Goal: Task Accomplishment & Management: Manage account settings

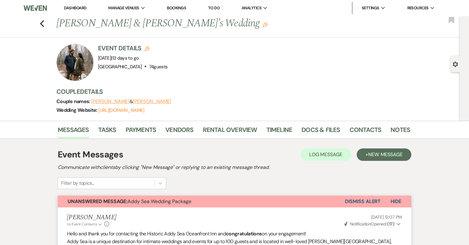
click at [370, 201] on button "Dismiss Alert" at bounding box center [363, 202] width 36 height 12
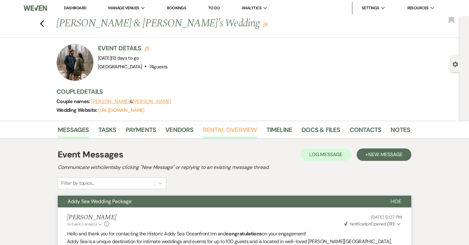
click at [230, 127] on link "Rental Overview" at bounding box center [230, 132] width 54 height 14
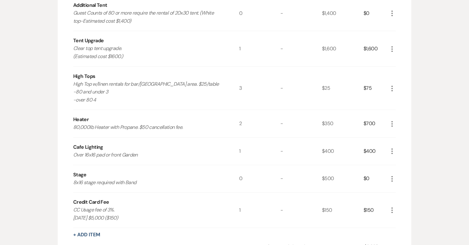
scroll to position [794, 0]
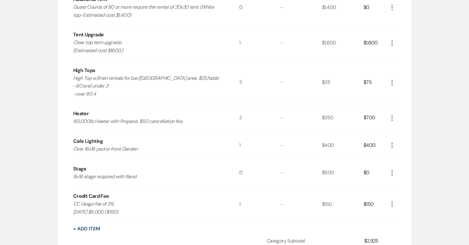
click at [392, 145] on use "button" at bounding box center [392, 145] width 1 height 6
click at [401, 154] on button "Pencil Edit" at bounding box center [405, 157] width 32 height 10
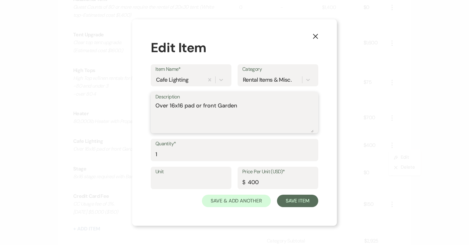
click at [201, 107] on textarea "Over 16x16 pad or front Garden" at bounding box center [234, 116] width 158 height 31
type textarea "Over 16x16 pad and front Garden"
click at [174, 152] on input "1" at bounding box center [234, 154] width 158 height 12
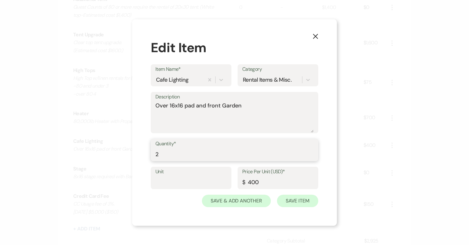
type input "2"
click at [299, 199] on button "Save Item" at bounding box center [297, 201] width 41 height 12
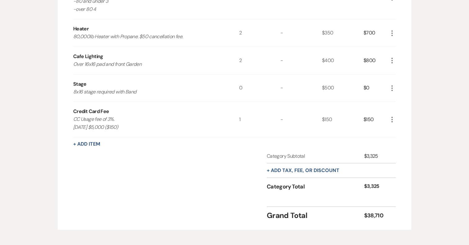
scroll to position [878, 0]
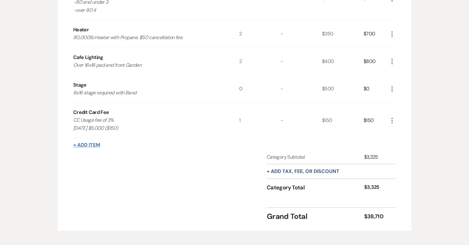
click at [92, 146] on button "+ Add Item" at bounding box center [86, 144] width 27 height 5
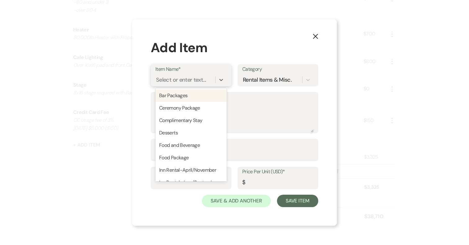
click at [178, 83] on div "Select or enter text..." at bounding box center [181, 80] width 50 height 8
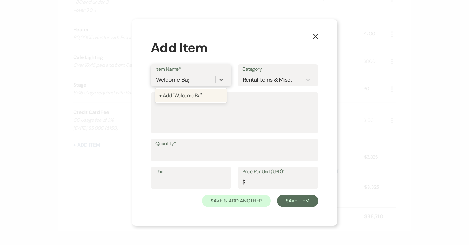
type input "Welcome Bags"
click at [186, 98] on div "+ Add "Welcome Bags"" at bounding box center [190, 95] width 71 height 12
click at [179, 161] on div "Quantity*" at bounding box center [235, 153] width 168 height 28
click at [179, 156] on input "Quantity*" at bounding box center [234, 154] width 158 height 12
type input "13"
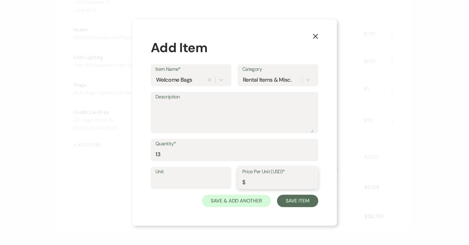
click at [259, 185] on input "Price Per Unit (USD)*" at bounding box center [277, 182] width 71 height 12
type input "10"
click at [188, 108] on textarea "Description" at bounding box center [234, 116] width 158 height 31
click at [164, 106] on textarea "Wecome Bags placed in Addy Sea Rooms" at bounding box center [234, 116] width 158 height 31
click at [186, 125] on textarea "Welcome Bags placed in Addy Sea Rooms" at bounding box center [234, 116] width 158 height 31
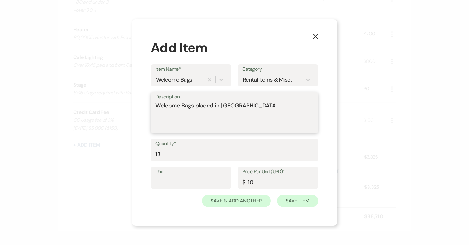
type textarea "Welcome Bags placed in Addy Sea Rooms"
click at [283, 203] on button "Save Item" at bounding box center [297, 201] width 41 height 12
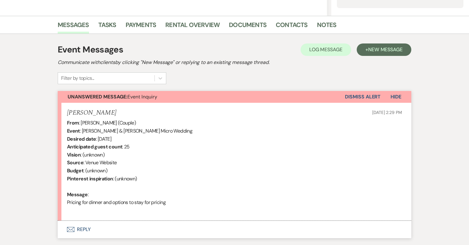
scroll to position [139, 0]
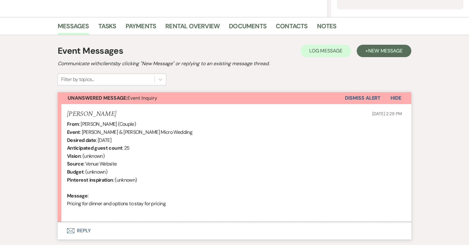
click at [87, 229] on button "Envelope Reply" at bounding box center [235, 230] width 354 height 17
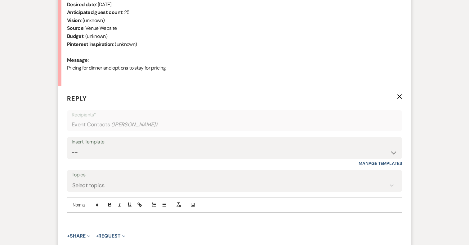
scroll to position [287, 0]
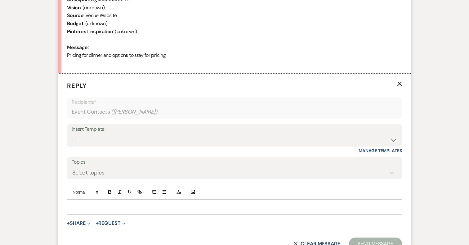
click at [197, 209] on p at bounding box center [234, 207] width 325 height 7
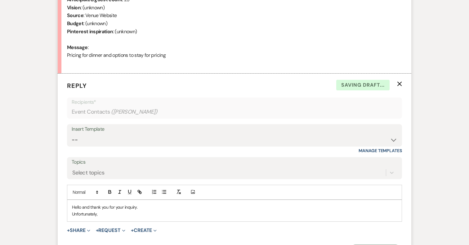
click at [115, 212] on p "Unfortunately," at bounding box center [234, 213] width 325 height 7
click at [248, 214] on p "Unfortunately, we are booked for fall 2026 already. Our apologies that we will …" at bounding box center [234, 213] width 325 height 7
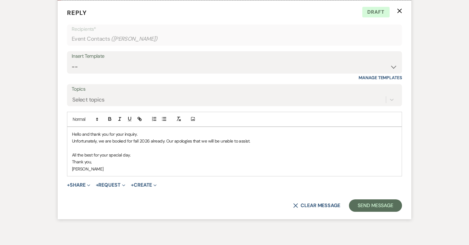
scroll to position [366, 0]
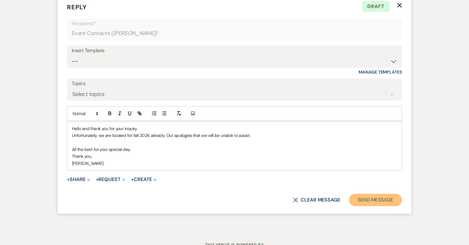
click at [376, 199] on button "Send Message" at bounding box center [375, 200] width 53 height 12
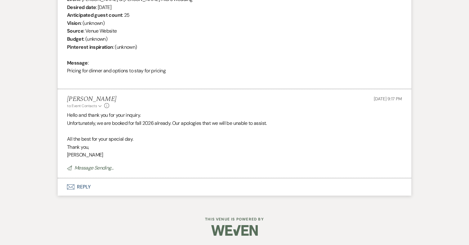
scroll to position [0, 0]
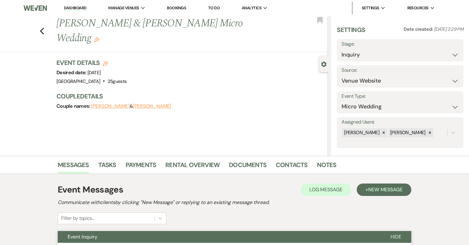
click at [390, 45] on label "Stage:" at bounding box center [400, 44] width 117 height 9
click at [383, 53] on select "Inquiry Follow Up Tour Requested Tour Confirmed Toured Proposal Sent Booked Lost" at bounding box center [400, 55] width 117 height 12
select select "8"
click at [342, 49] on select "Inquiry Follow Up Tour Requested Tour Confirmed Toured Proposal Sent Booked Lost" at bounding box center [400, 55] width 117 height 12
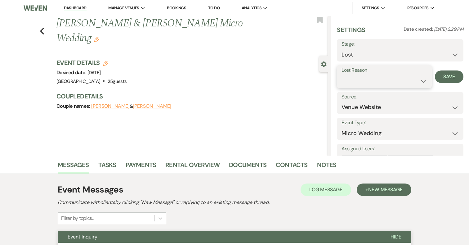
click at [363, 80] on select "Booked Elsewhere Budget Date Unavailable No Response Not a Good Match Capacity …" at bounding box center [384, 81] width 85 height 12
select select "8"
click at [342, 75] on select "Booked Elsewhere Budget Date Unavailable No Response Not a Good Match Capacity …" at bounding box center [384, 81] width 85 height 12
click at [451, 78] on button "Save" at bounding box center [449, 76] width 29 height 12
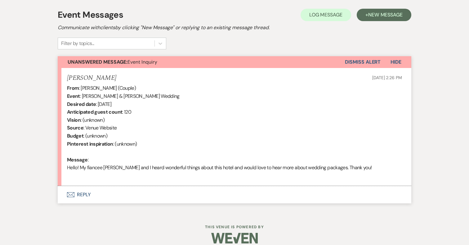
click at [84, 192] on button "Envelope Reply" at bounding box center [235, 194] width 354 height 17
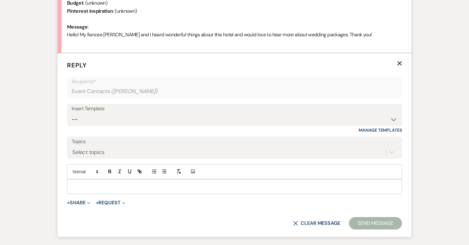
scroll to position [331, 0]
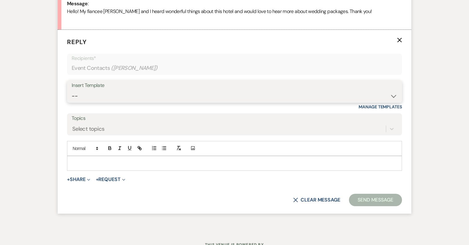
click at [138, 94] on select "-- 2024-25 Follow Up Buy Out Details Menu Tasting Invite Booking Email 2025-Wed…" at bounding box center [235, 96] width 326 height 12
select select "5321"
click at [72, 90] on select "-- 2024-25 Follow Up Buy Out Details Menu Tasting Invite Booking Email 2025-Wed…" at bounding box center [235, 96] width 326 height 12
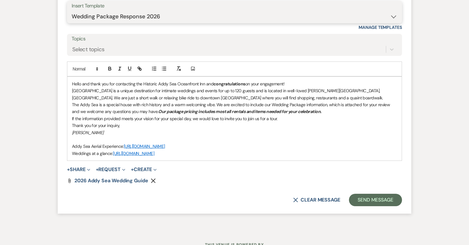
scroll to position [435, 0]
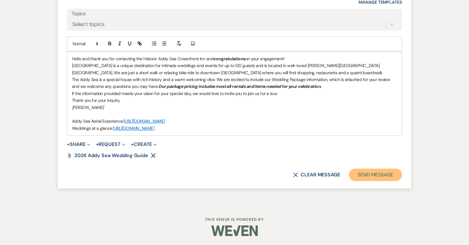
click at [374, 173] on button "Send Message" at bounding box center [375, 175] width 53 height 12
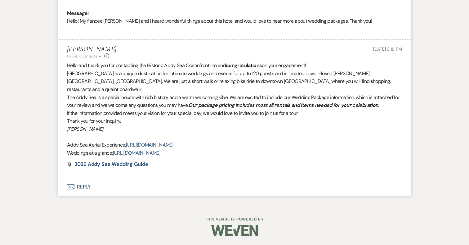
scroll to position [313, 0]
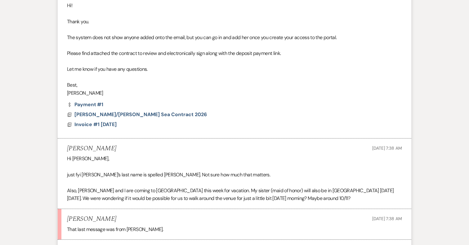
scroll to position [2693, 0]
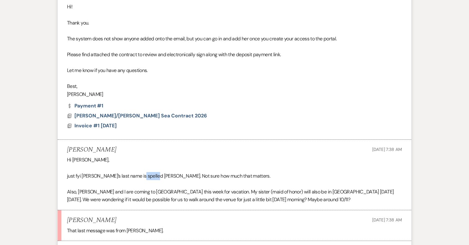
drag, startPoint x: 156, startPoint y: 160, endPoint x: 139, endPoint y: 158, distance: 17.2
click at [139, 172] on p "just fyi Tony’s last name is spelled Coppola. Not sure how much that matters." at bounding box center [234, 176] width 335 height 8
copy p "Coppola"
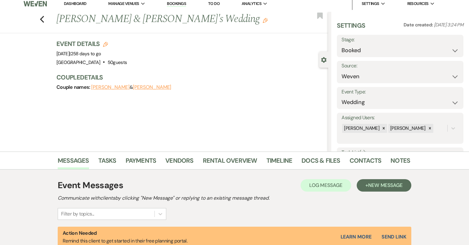
scroll to position [6, 0]
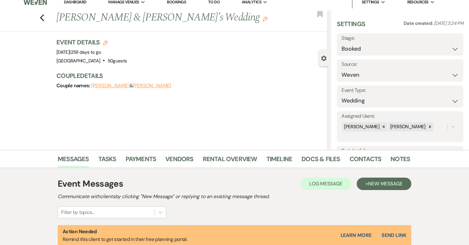
click at [263, 19] on icon "Edit" at bounding box center [265, 18] width 5 height 5
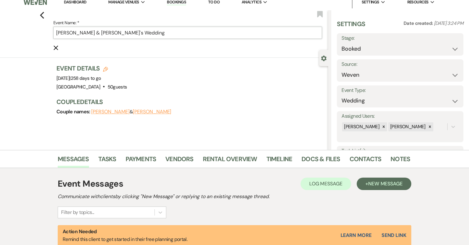
click at [105, 33] on input "Sarah Goodiel & Tony's Wedding" at bounding box center [187, 33] width 269 height 12
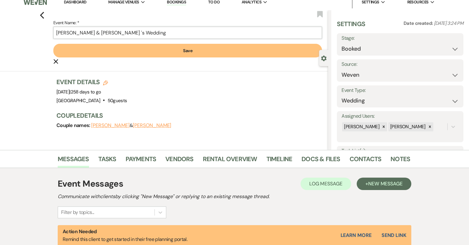
paste input "Coppola"
type input "[PERSON_NAME] & [PERSON_NAME] Wedding"
click at [231, 53] on button "Save" at bounding box center [187, 51] width 269 height 14
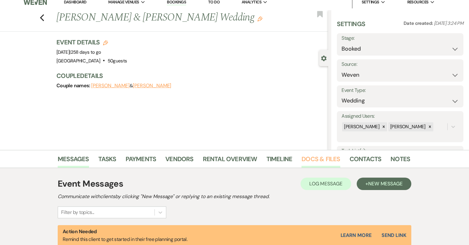
click at [331, 160] on link "Docs & Files" at bounding box center [321, 161] width 38 height 14
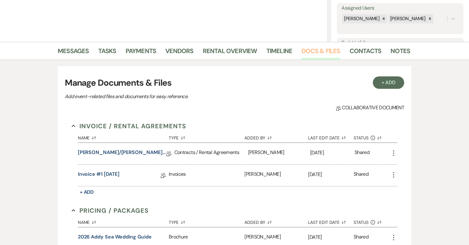
scroll to position [115, 0]
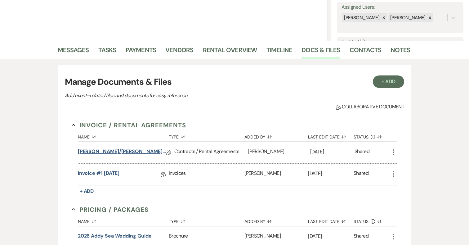
click at [136, 152] on link "[PERSON_NAME]/[PERSON_NAME] Sea Contract 2026" at bounding box center [122, 153] width 88 height 10
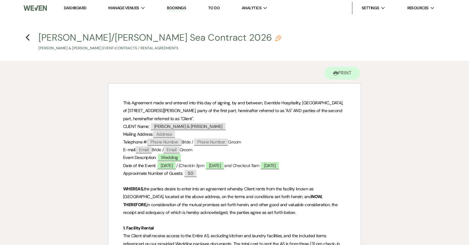
click at [275, 40] on use "button" at bounding box center [278, 38] width 6 height 6
select select "10"
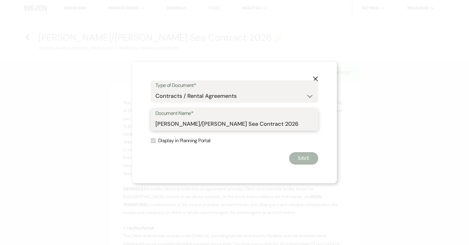
click at [223, 126] on input "[PERSON_NAME]/[PERSON_NAME] Sea Contract 2026" at bounding box center [234, 124] width 158 height 12
drag, startPoint x: 197, startPoint y: 125, endPoint x: 179, endPoint y: 124, distance: 18.3
click at [179, 124] on input "[PERSON_NAME]/[PERSON_NAME] Sea Contract 2026" at bounding box center [234, 124] width 158 height 12
paste input "po"
type input "Goodiel/Coppola Addy Sea Contract 2026"
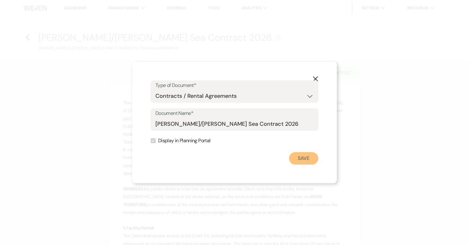
click at [304, 154] on button "Save" at bounding box center [303, 158] width 29 height 12
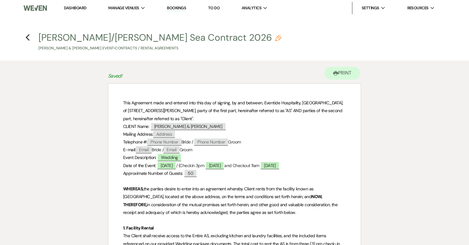
click at [201, 122] on p "This Agreement made and entered into this day of signing, by and between, Event…" at bounding box center [234, 111] width 223 height 24
click at [202, 125] on span "Sarah Goodiel & Tony Copolla" at bounding box center [189, 126] width 76 height 8
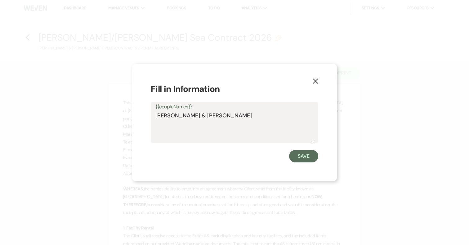
drag, startPoint x: 238, startPoint y: 115, endPoint x: 214, endPoint y: 115, distance: 23.9
click at [214, 115] on textarea "Sarah Goodiel & Tony Copolla" at bounding box center [234, 126] width 158 height 31
type textarea "Sarah Goodiel & Tony Coppola"
click at [309, 157] on button "Save" at bounding box center [303, 156] width 29 height 12
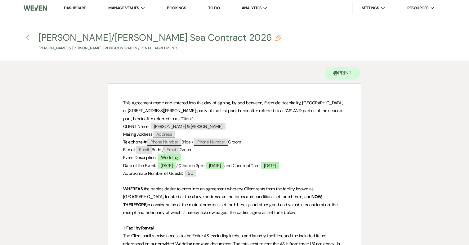
click at [27, 36] on icon "Previous" at bounding box center [27, 37] width 5 height 7
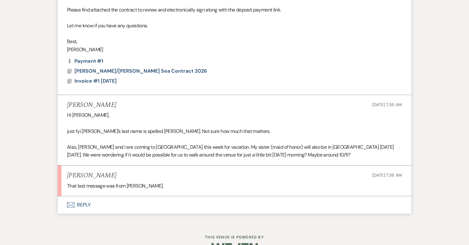
scroll to position [2740, 0]
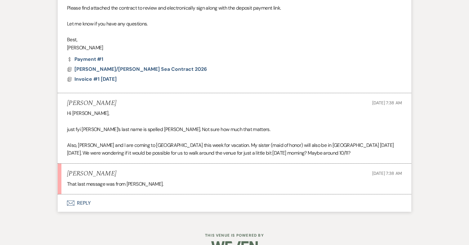
click at [85, 194] on button "Envelope Reply" at bounding box center [235, 202] width 354 height 17
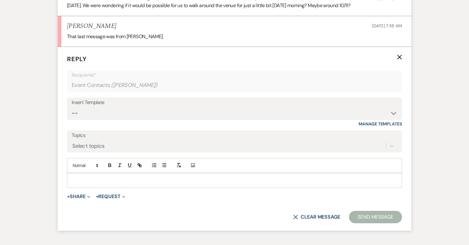
scroll to position [2888, 0]
click at [159, 173] on div at bounding box center [234, 180] width 335 height 14
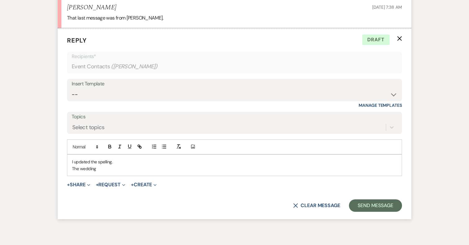
scroll to position [2916, 0]
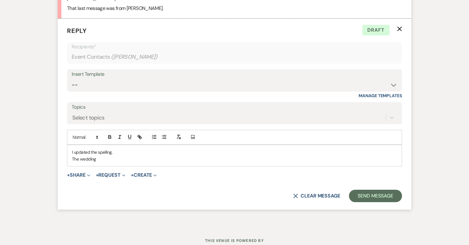
click at [102, 155] on p "The wedding" at bounding box center [234, 158] width 325 height 7
drag, startPoint x: 132, startPoint y: 143, endPoint x: 66, endPoint y: 143, distance: 66.4
click at [66, 143] on form "Reply X Saving draft... Recipients* Event Contacts ( [PERSON_NAME] ) Insert Tem…" at bounding box center [235, 114] width 354 height 191
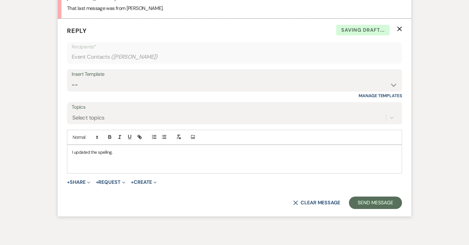
click at [114, 149] on p "I updated the spelling." at bounding box center [234, 152] width 325 height 7
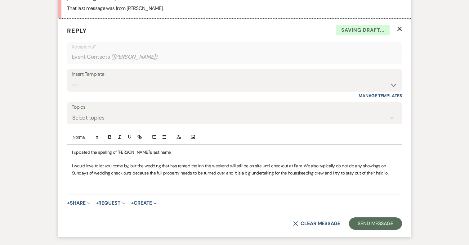
click at [294, 162] on p "I would love to let you come by, but the wedding that has rented the Inn this w…" at bounding box center [234, 169] width 325 height 14
click at [299, 162] on p "I would love to let you come by, but the wedding that has rented the Inn this w…" at bounding box center [234, 169] width 325 height 14
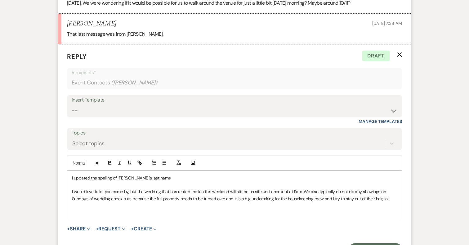
scroll to position [2893, 0]
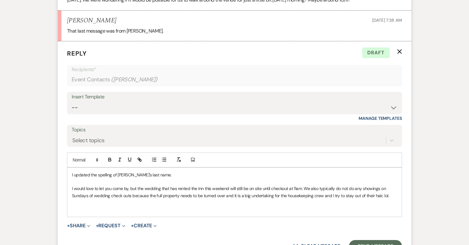
click at [392, 185] on p "I would love to let you come by, but the wedding that has rented the Inn this w…" at bounding box center [234, 192] width 325 height 14
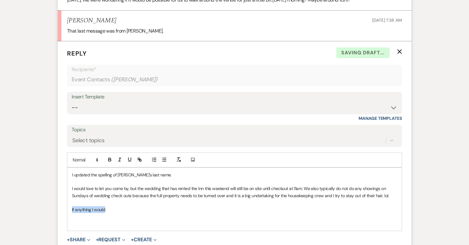
drag, startPoint x: 109, startPoint y: 196, endPoint x: 57, endPoint y: 196, distance: 52.4
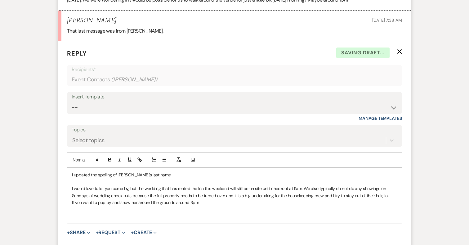
click at [174, 199] on p "If you want to pop by and show her around the grounds around 3pm" at bounding box center [234, 202] width 325 height 7
click at [268, 199] on p "If you want to pop by and show her around the grounds and the parlor/DR area in…" at bounding box center [234, 202] width 325 height 7
drag, startPoint x: 256, startPoint y: 187, endPoint x: 285, endPoint y: 187, distance: 29.2
click at [285, 199] on p "If you want to pop by and show her around the grounds and the parlor/DR area in…" at bounding box center [234, 202] width 325 height 7
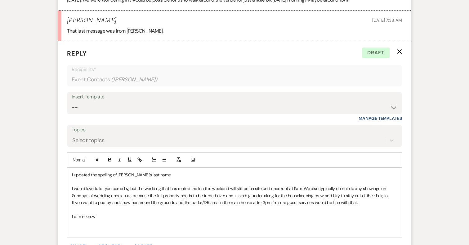
click at [332, 185] on p "I would love to let you come by, but the wedding that has rented the Inn this w…" at bounding box center [234, 192] width 325 height 14
click at [99, 213] on p "Let me know." at bounding box center [234, 216] width 325 height 7
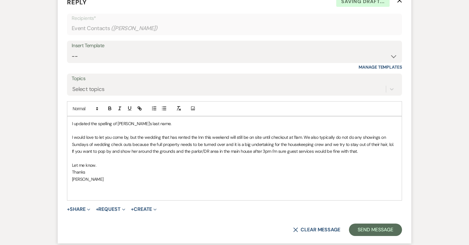
scroll to position [2946, 0]
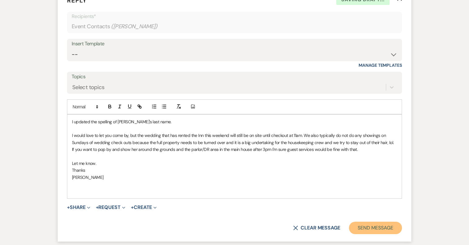
click at [371, 222] on button "Send Message" at bounding box center [375, 228] width 53 height 12
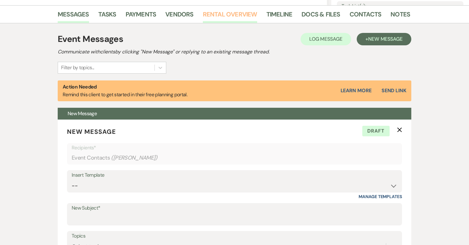
scroll to position [152, 0]
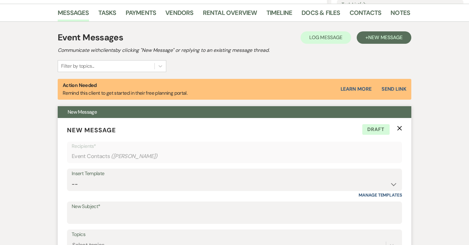
click at [398, 127] on icon "X" at bounding box center [399, 128] width 5 height 5
